Goal: Information Seeking & Learning: Find contact information

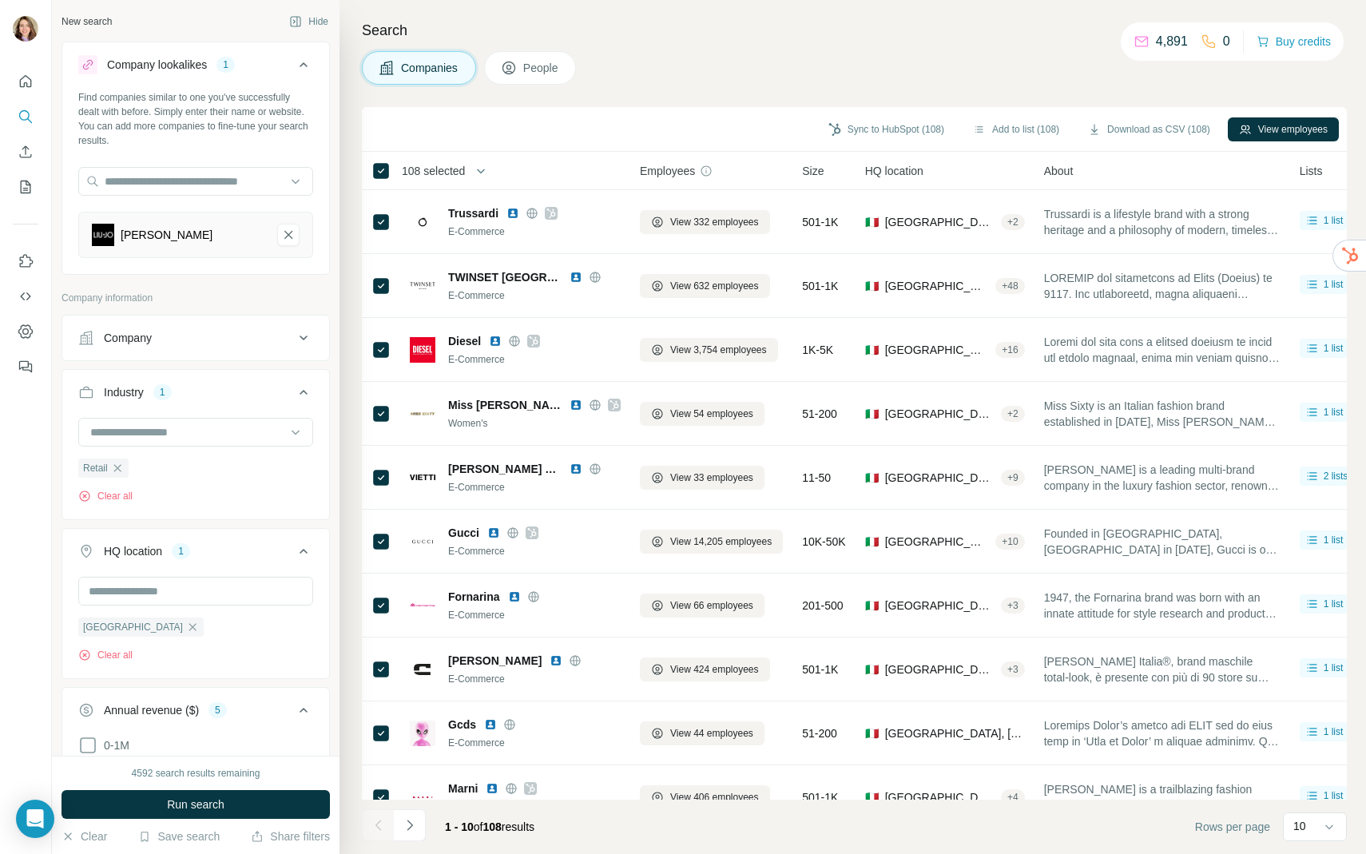
scroll to position [319, 0]
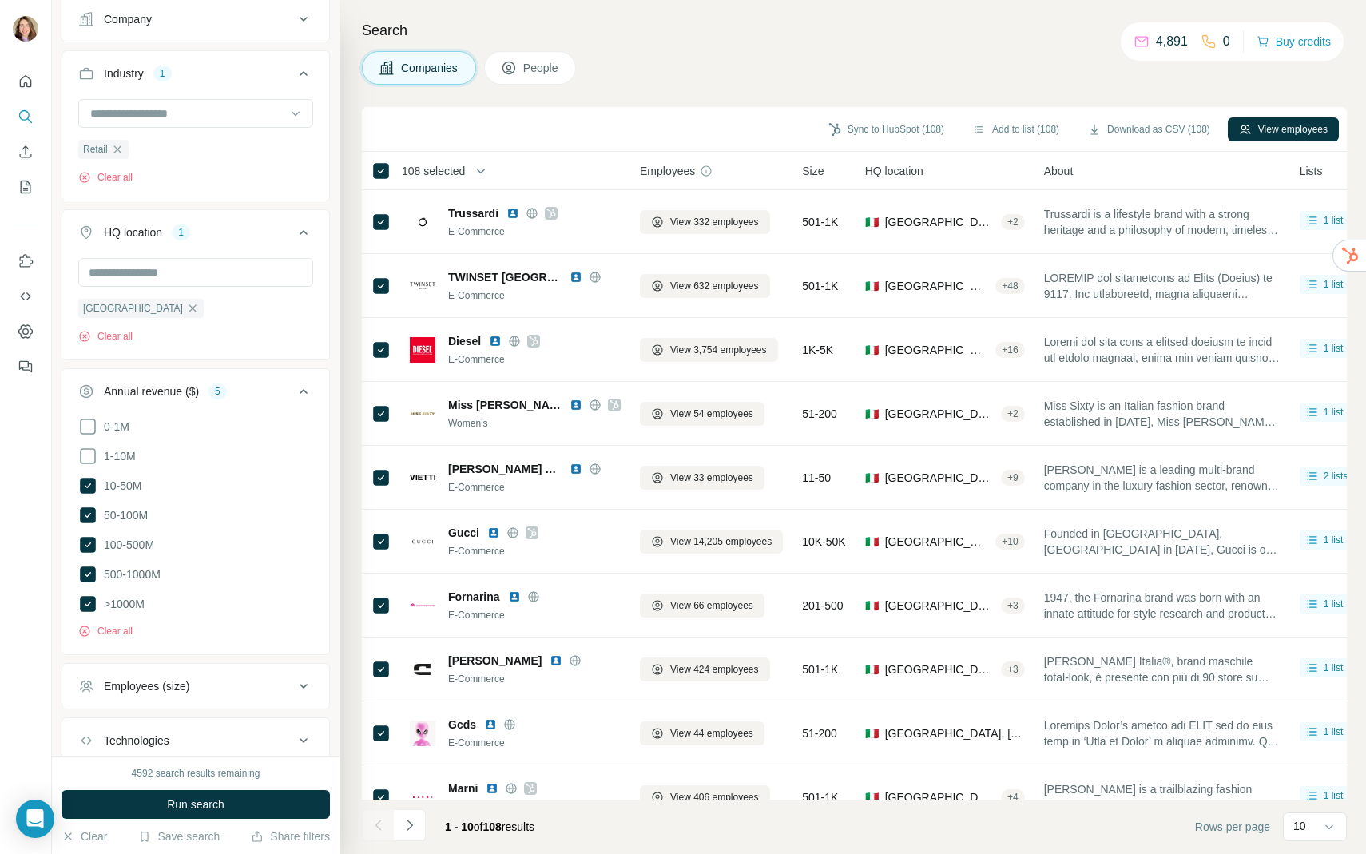
click at [302, 26] on icon at bounding box center [303, 19] width 19 height 19
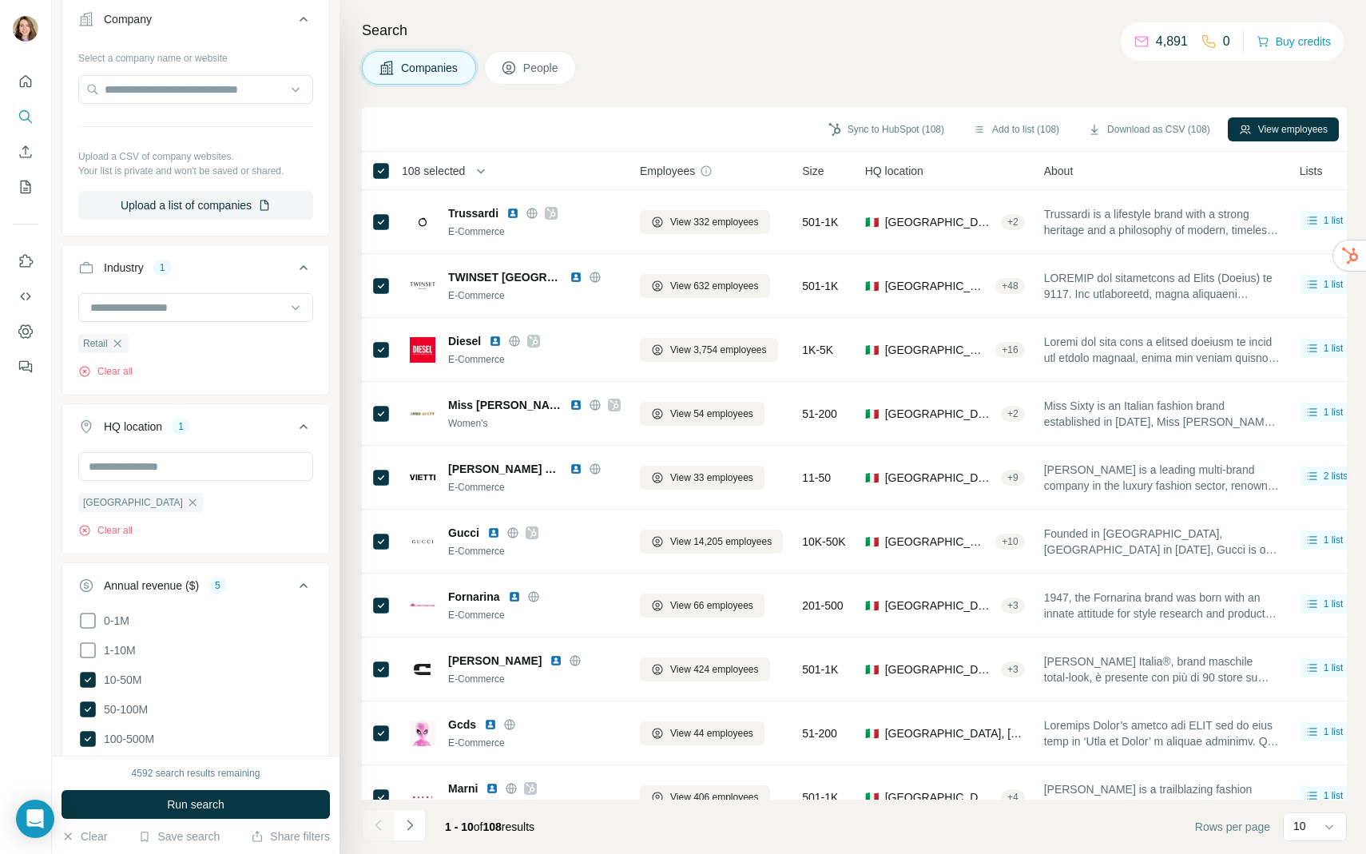
click at [503, 73] on button "People" at bounding box center [530, 68] width 93 height 34
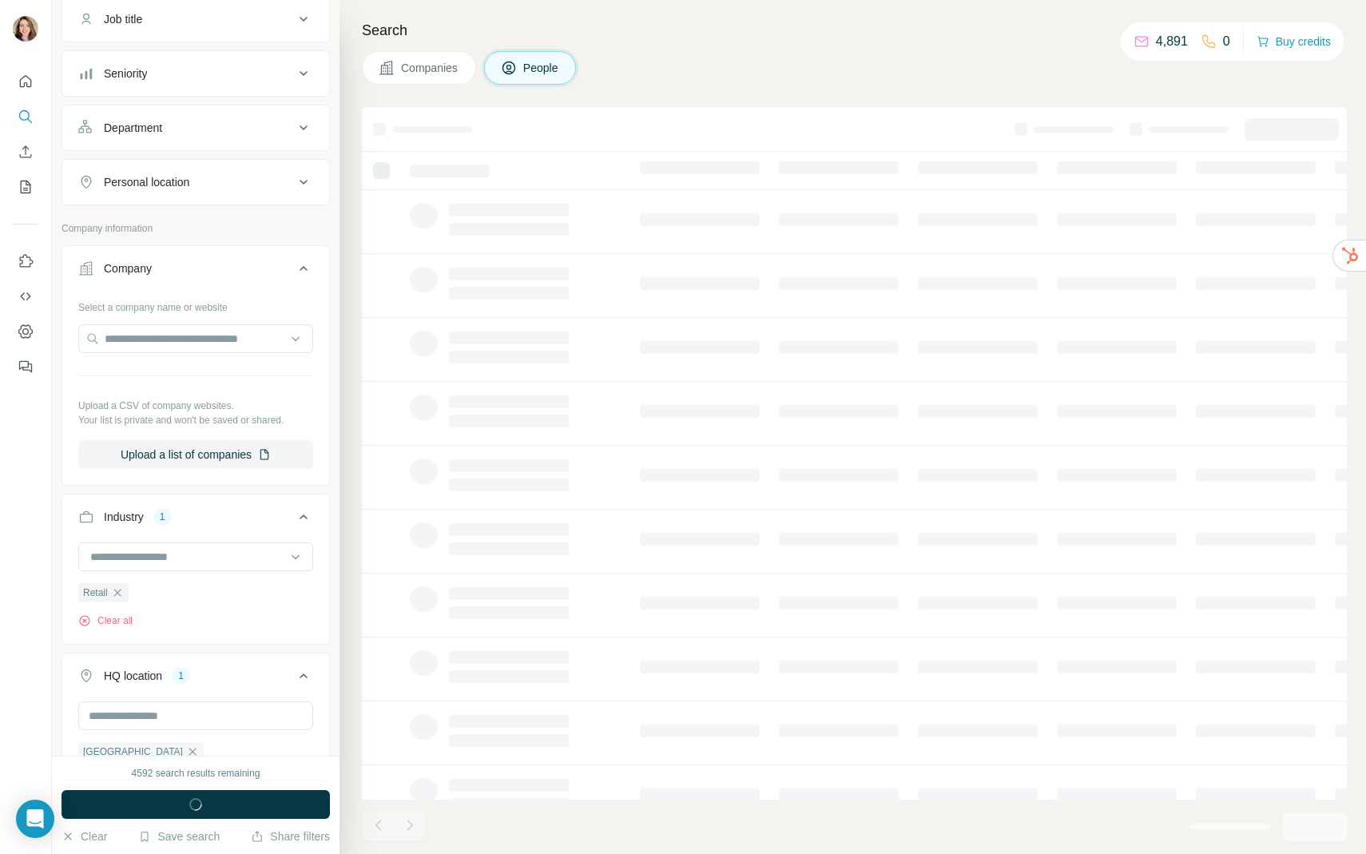
scroll to position [568, 0]
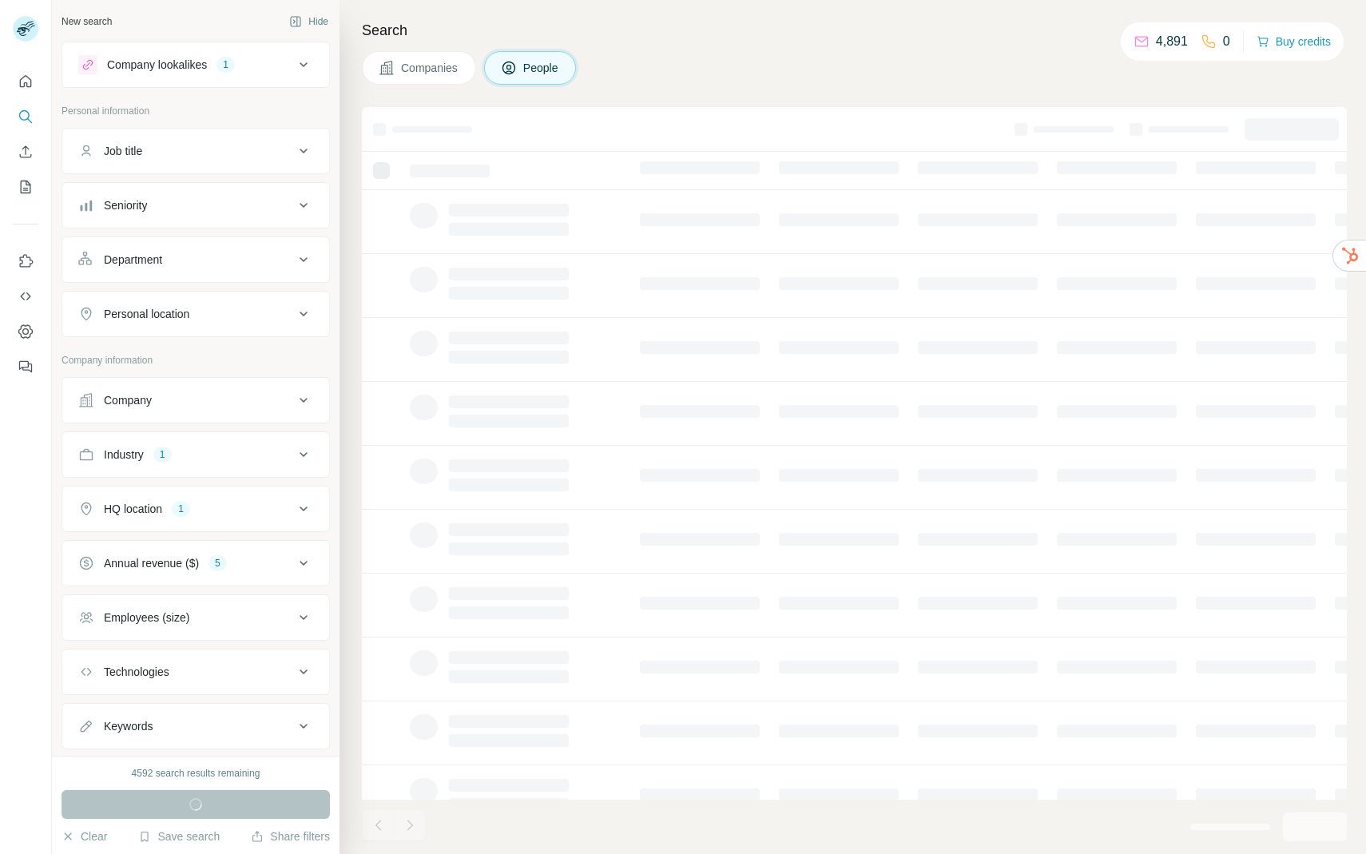
click at [239, 74] on div "Company lookalikes 1" at bounding box center [186, 64] width 216 height 19
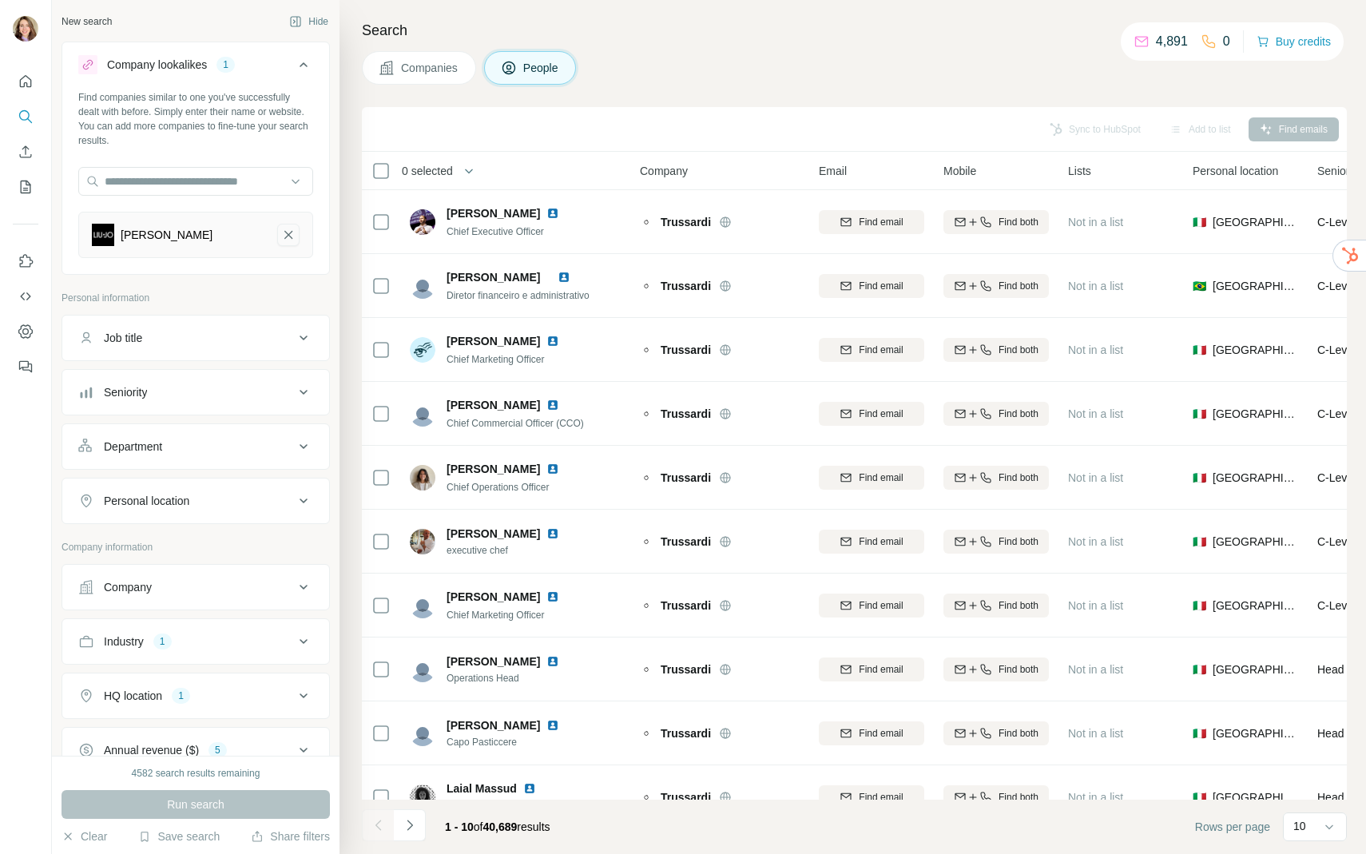
click at [289, 230] on icon "Liu Jo-remove-button" at bounding box center [288, 235] width 14 height 16
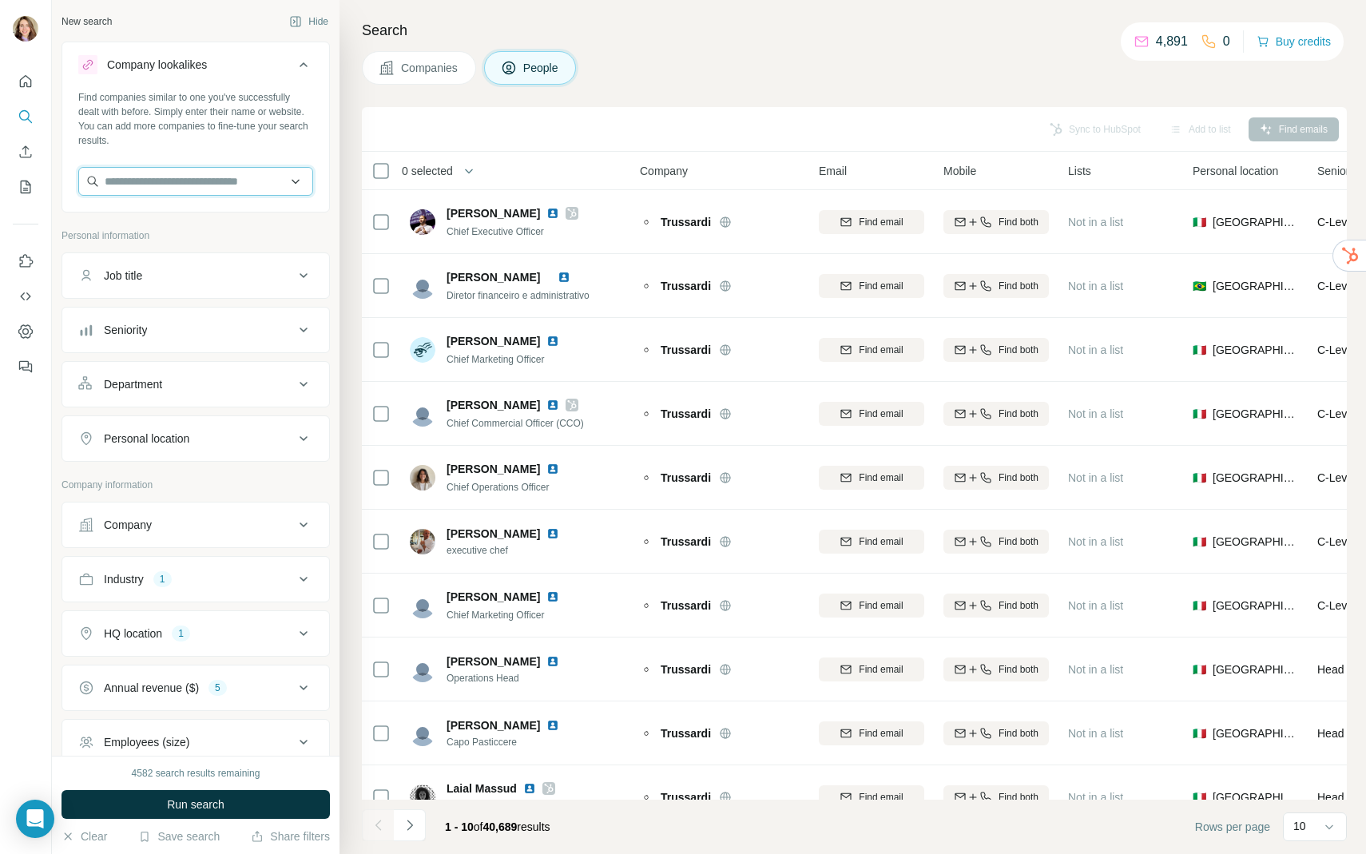
click at [230, 180] on input "text" at bounding box center [195, 181] width 235 height 29
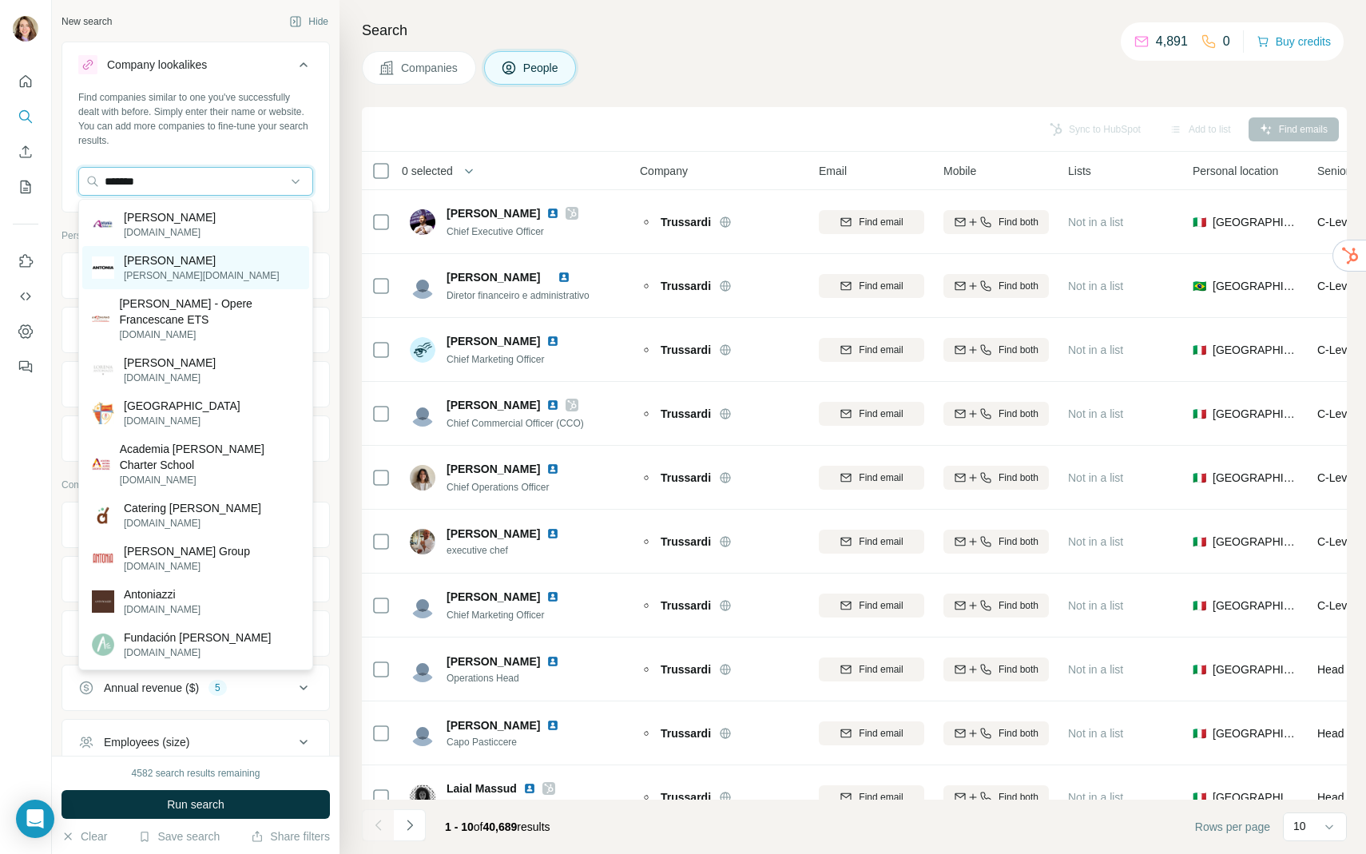
type input "*******"
click at [233, 258] on div "Antonia antonia.it" at bounding box center [195, 267] width 227 height 43
